Goal: Transaction & Acquisition: Purchase product/service

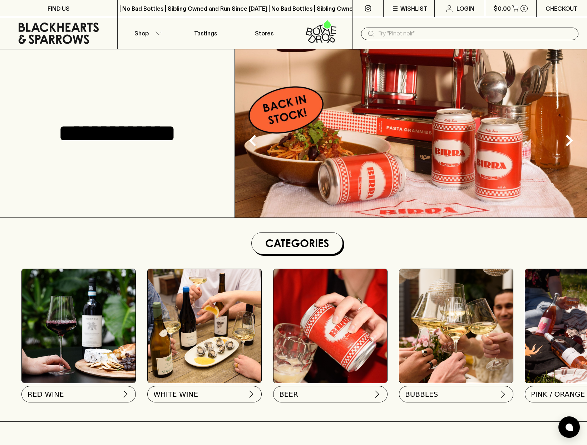
click at [554, 11] on p "Checkout" at bounding box center [562, 8] width 32 height 9
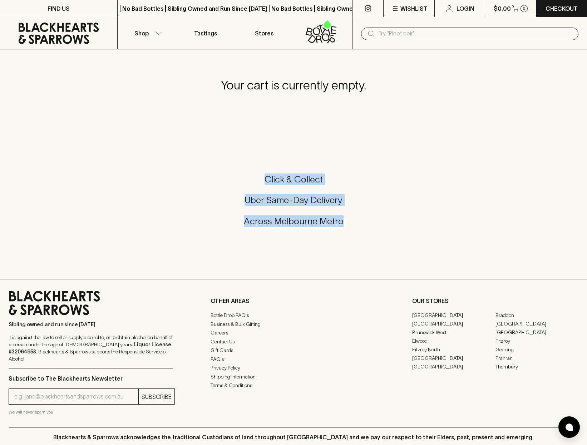
drag, startPoint x: 291, startPoint y: 218, endPoint x: 305, endPoint y: 246, distance: 31.2
click at [305, 246] on div "Click & Collect Uber Same-Day Delivery Across Melbourne Metro" at bounding box center [294, 205] width 570 height 120
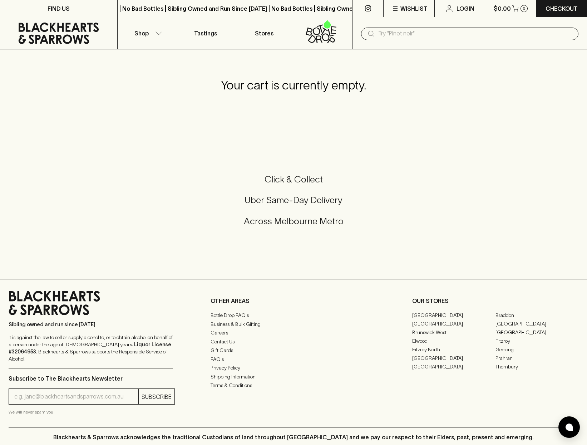
click at [305, 246] on div "Click & Collect Uber Same-Day Delivery Across Melbourne Metro" at bounding box center [294, 205] width 570 height 120
click at [62, 32] on icon at bounding box center [58, 33] width 107 height 21
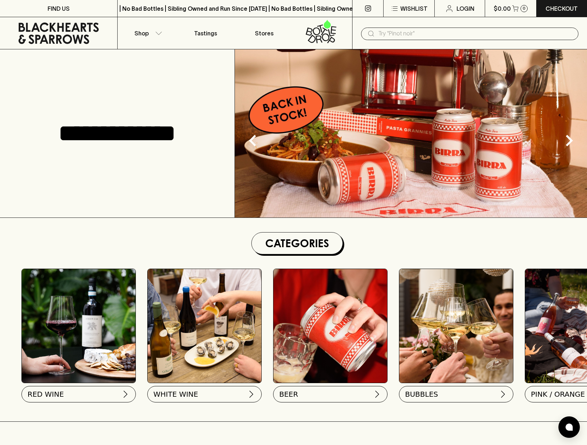
click at [318, 205] on img at bounding box center [411, 133] width 352 height 168
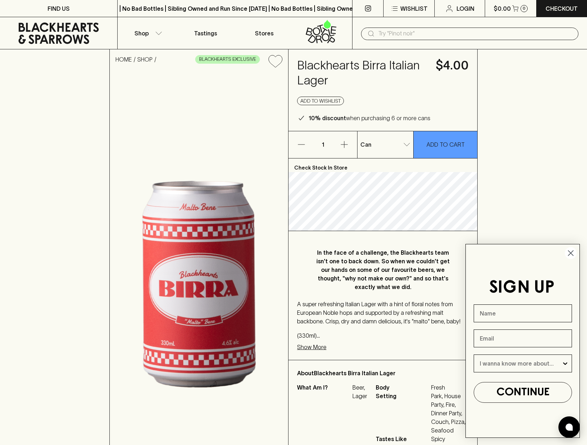
click at [571, 249] on circle "Close dialog" at bounding box center [571, 253] width 12 height 12
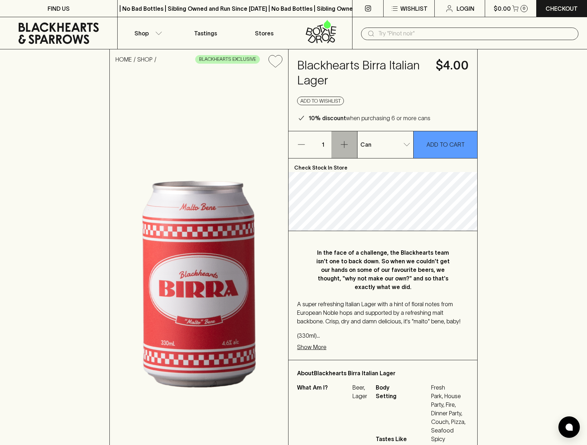
click at [345, 142] on icon "button" at bounding box center [344, 144] width 9 height 9
click at [304, 141] on icon "button" at bounding box center [301, 144] width 9 height 9
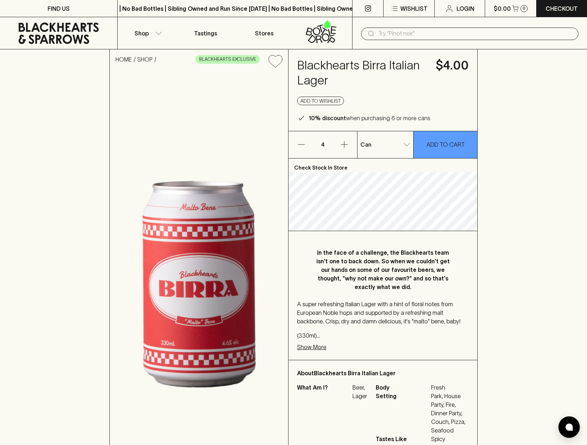
click at [304, 141] on icon "button" at bounding box center [301, 144] width 9 height 9
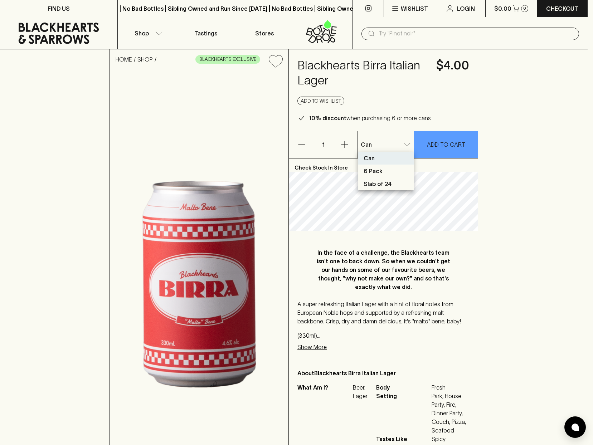
click at [521, 192] on div at bounding box center [296, 222] width 593 height 445
